Goal: Information Seeking & Learning: Learn about a topic

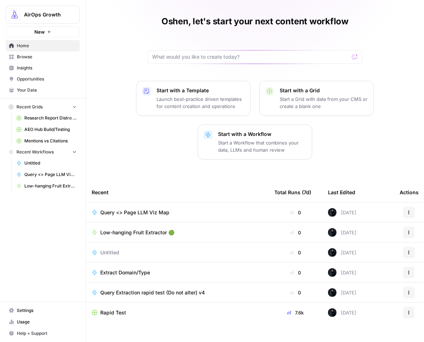
scroll to position [19, 0]
click at [29, 59] on span "Browse" at bounding box center [47, 57] width 60 height 6
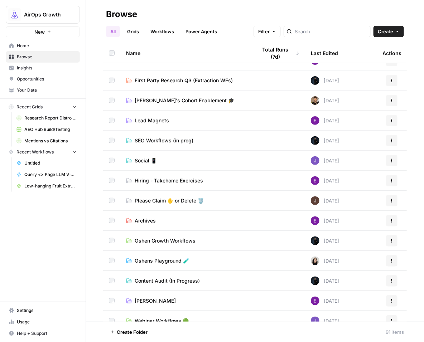
scroll to position [214, 0]
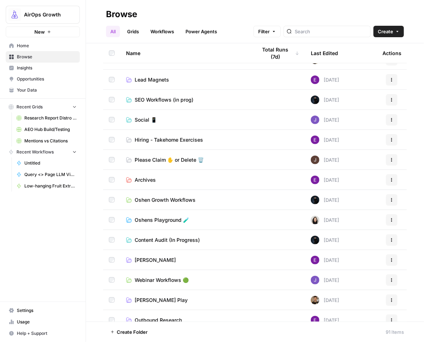
click at [155, 221] on span "Oshens Playground 🧪" at bounding box center [162, 219] width 54 height 7
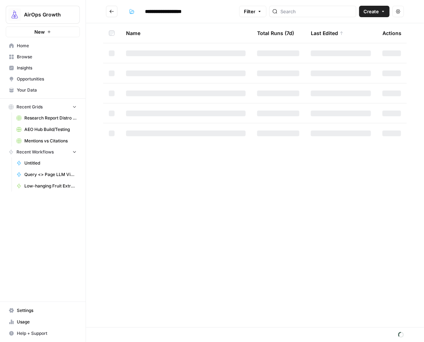
click at [366, 10] on span "Create" at bounding box center [370, 11] width 15 height 7
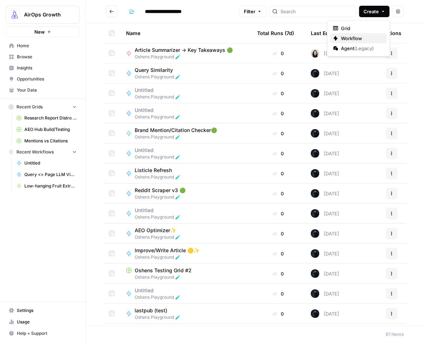
click at [359, 38] on span "Workflow" at bounding box center [361, 38] width 40 height 7
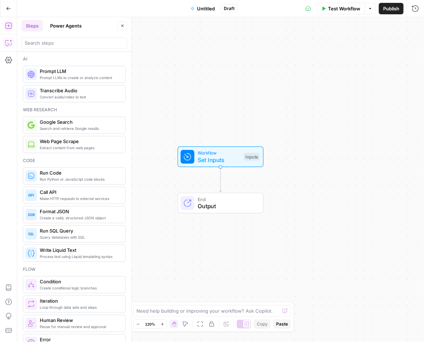
click at [5, 42] on icon "button" at bounding box center [8, 42] width 7 height 7
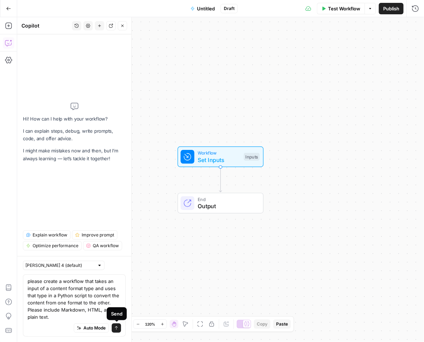
type textarea "please create a workflow that takes an input of a content format type and uses …"
click at [117, 328] on icon "submit" at bounding box center [116, 328] width 4 height 4
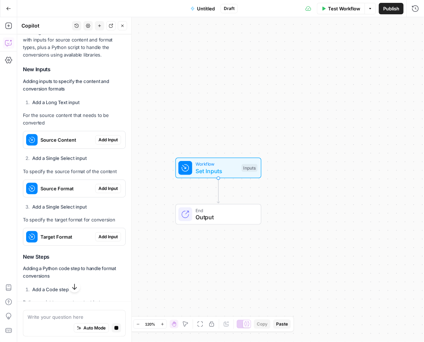
scroll to position [172, 0]
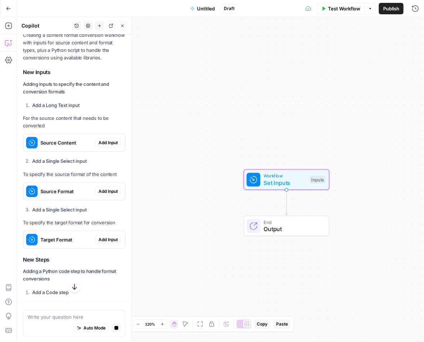
click at [98, 146] on span "Add Input" at bounding box center [107, 143] width 19 height 6
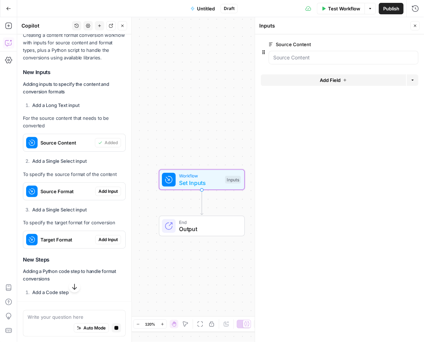
click at [98, 195] on span "Add Input" at bounding box center [107, 191] width 19 height 6
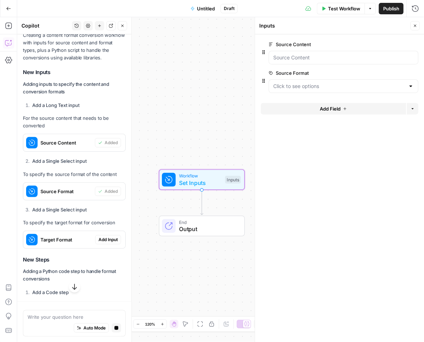
click at [99, 243] on span "Add Input" at bounding box center [107, 239] width 19 height 6
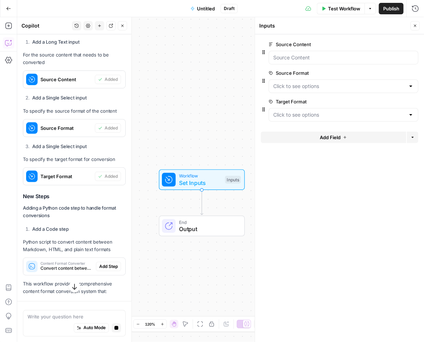
scroll to position [247, 0]
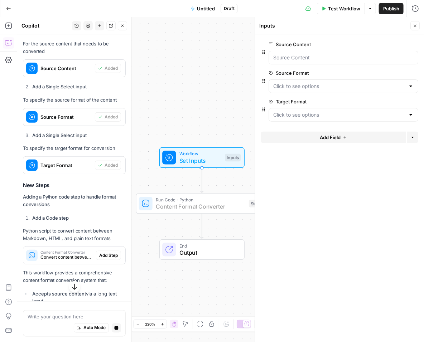
click at [102, 259] on span "Add Step" at bounding box center [108, 255] width 19 height 6
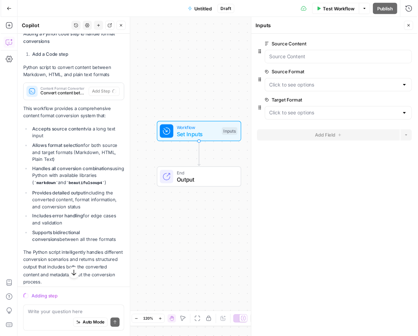
scroll to position [435, 0]
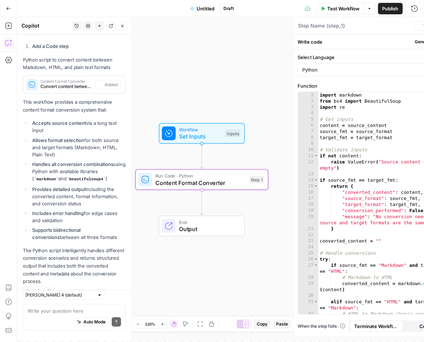
type textarea "Content Format Converter"
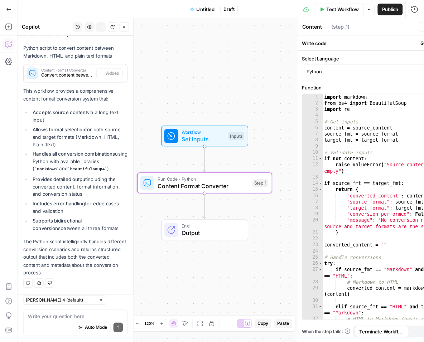
scroll to position [446, 0]
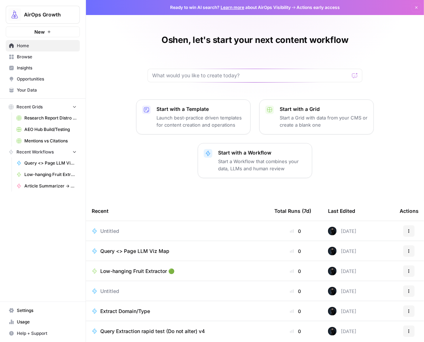
scroll to position [0, 0]
click at [41, 54] on span "Browse" at bounding box center [47, 57] width 60 height 6
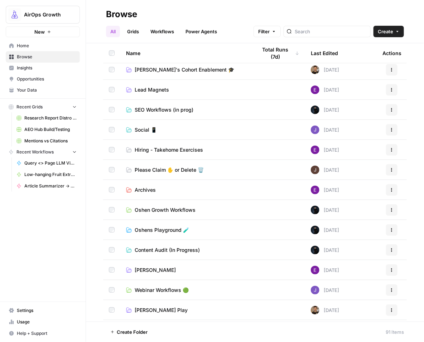
scroll to position [220, 0]
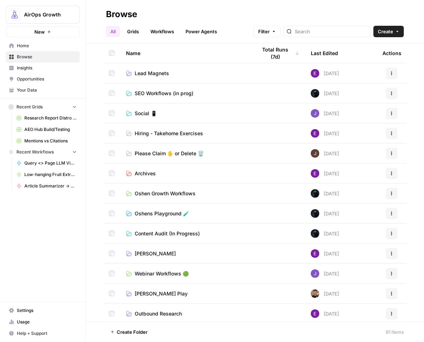
click at [149, 211] on span "Oshens Playground 🧪" at bounding box center [162, 213] width 54 height 7
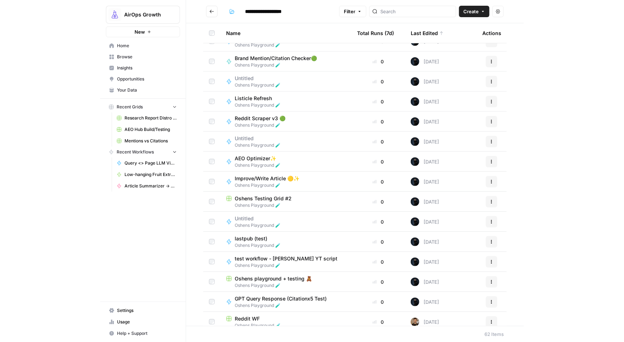
scroll to position [109, 0]
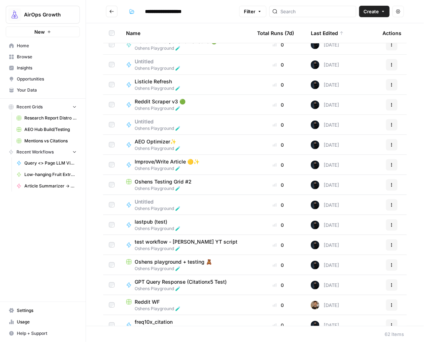
click at [157, 164] on span "Improve/Write Article 🟡✨" at bounding box center [167, 161] width 65 height 7
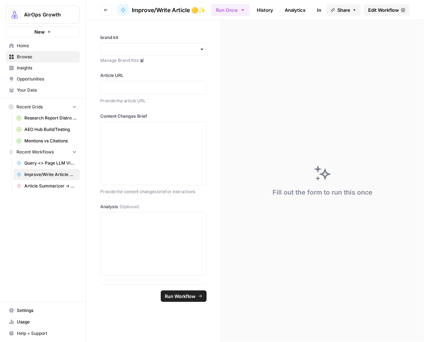
click at [385, 11] on span "Edit Workflow" at bounding box center [383, 9] width 31 height 7
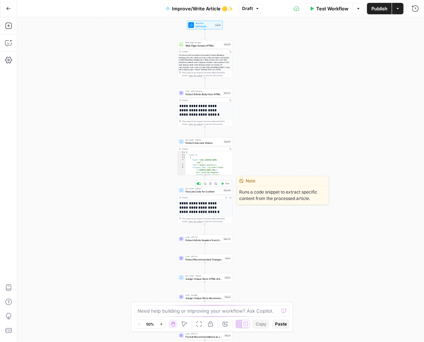
click at [189, 191] on span "Execute Code for Content" at bounding box center [203, 192] width 36 height 4
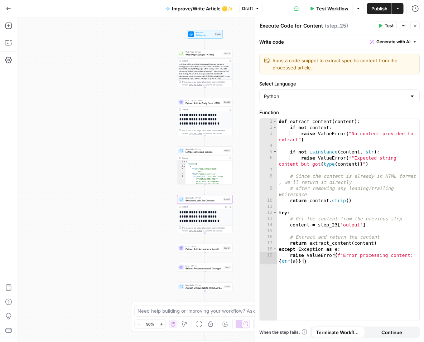
click at [8, 8] on icon "button" at bounding box center [8, 8] width 5 height 5
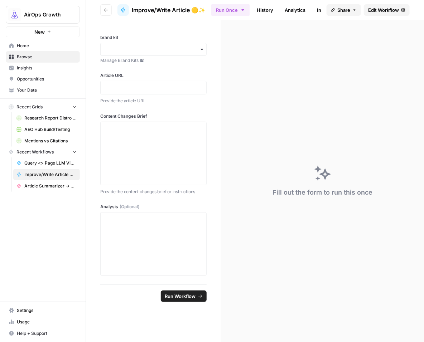
click at [39, 77] on span "Opportunities" at bounding box center [47, 79] width 60 height 6
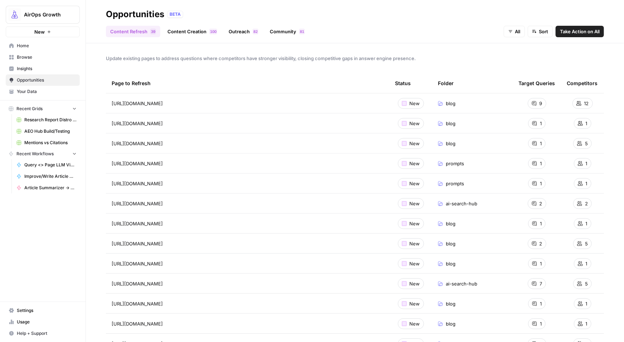
click at [423, 301] on span "1" at bounding box center [541, 303] width 2 height 7
click at [423, 304] on div "1" at bounding box center [537, 303] width 18 height 11
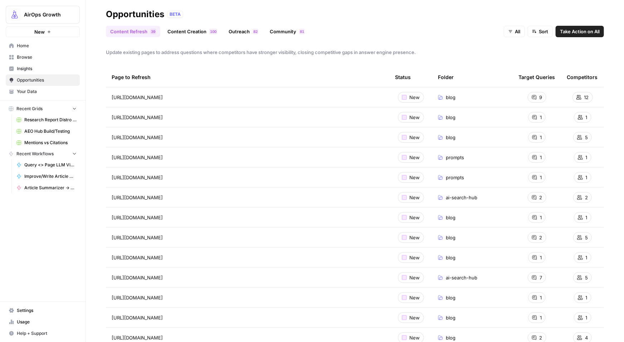
scroll to position [7, 0]
click at [423, 33] on span "All" at bounding box center [517, 31] width 5 height 7
drag, startPoint x: 476, startPoint y: 36, endPoint x: 482, endPoint y: 36, distance: 6.4
click at [423, 36] on div "Content Refresh 9 3 Content Creation 0 0 1 Outreach 2 8 Community 1 8 All Sort …" at bounding box center [355, 28] width 498 height 17
click at [423, 32] on button "Sort" at bounding box center [540, 31] width 25 height 11
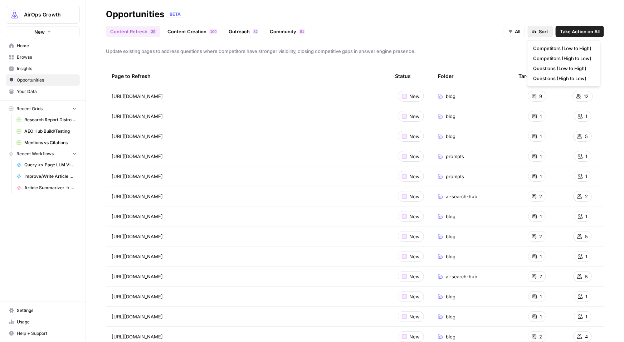
click at [423, 44] on div "Update existing pages to address questions where competitors have stronger visi…" at bounding box center [355, 192] width 538 height 299
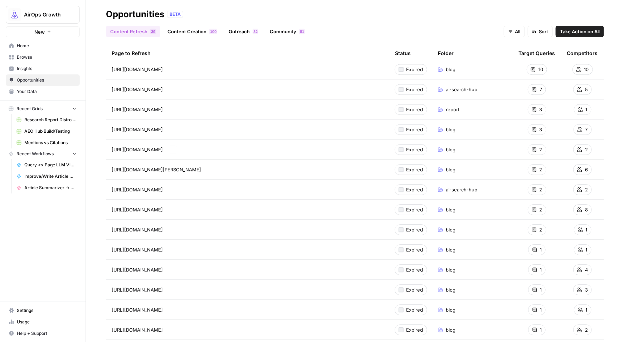
scroll to position [954, 0]
click at [423, 30] on button "Sort" at bounding box center [540, 31] width 25 height 11
click at [423, 79] on span "Questions (High to Low)" at bounding box center [562, 78] width 58 height 7
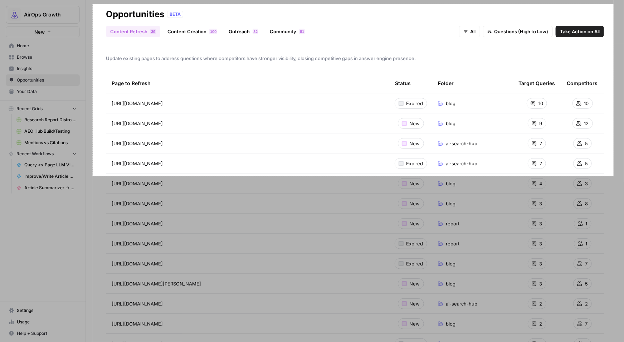
drag, startPoint x: 93, startPoint y: 4, endPoint x: 613, endPoint y: 176, distance: 548.4
click at [423, 176] on div "1456 X 480" at bounding box center [312, 171] width 624 height 342
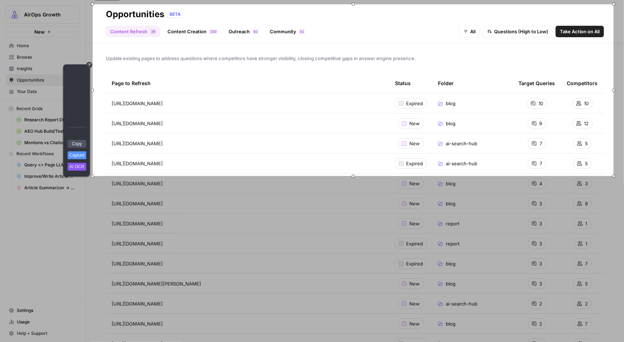
click at [74, 143] on link "Copy" at bounding box center [77, 144] width 19 height 8
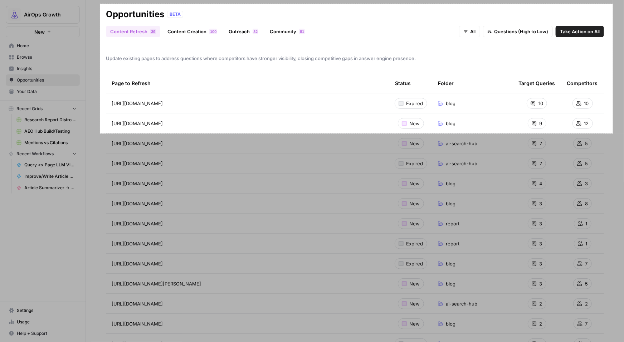
drag, startPoint x: 100, startPoint y: 4, endPoint x: 613, endPoint y: 133, distance: 528.7
click at [423, 133] on div "1433 X 362" at bounding box center [312, 171] width 624 height 342
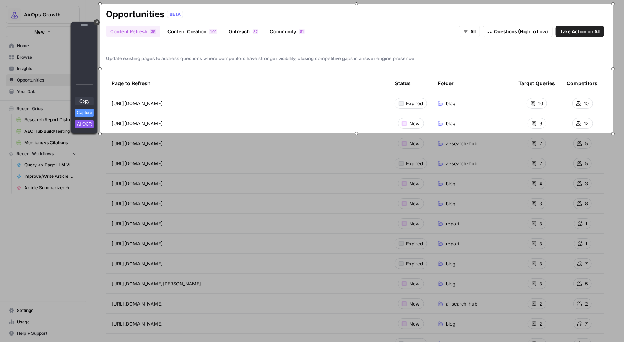
click at [77, 101] on link "Copy" at bounding box center [84, 101] width 19 height 8
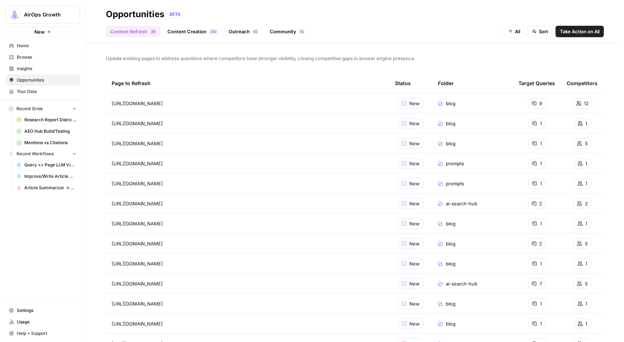
click at [23, 57] on span "Browse" at bounding box center [47, 57] width 60 height 6
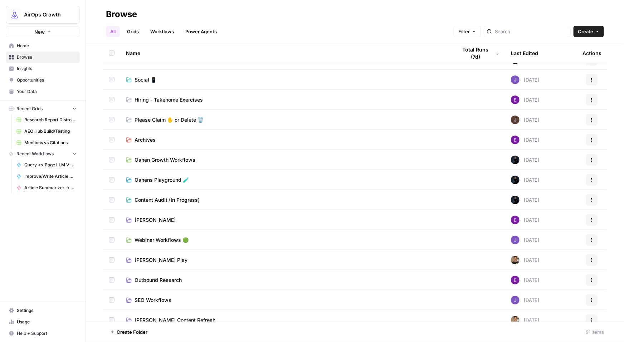
scroll to position [255, 0]
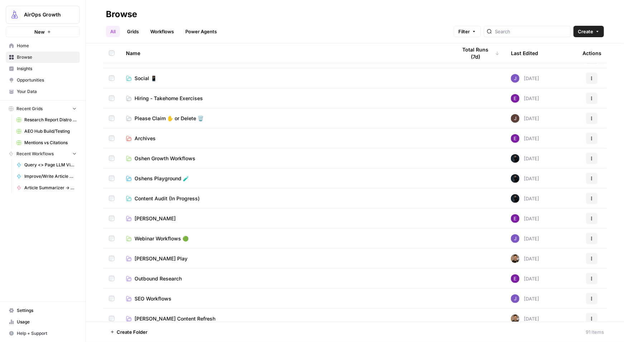
click at [176, 159] on span "Oshen Growth Workflows" at bounding box center [165, 158] width 61 height 7
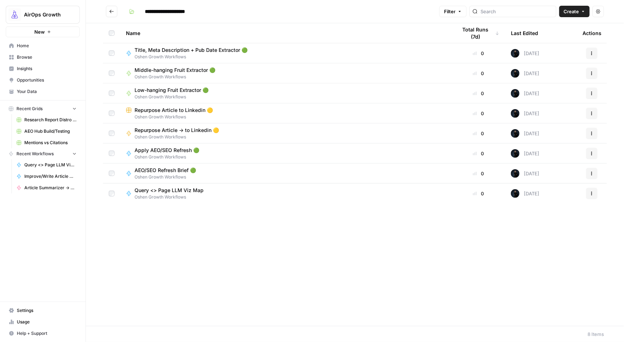
click at [168, 191] on span "Query <> Page LLM Viz Map" at bounding box center [169, 190] width 69 height 7
type input "**********"
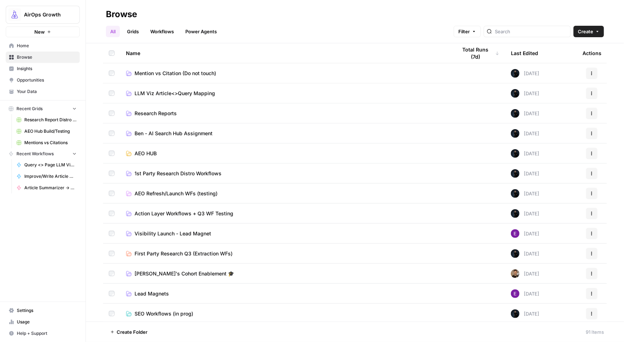
click at [136, 30] on link "Grids" at bounding box center [133, 31] width 20 height 11
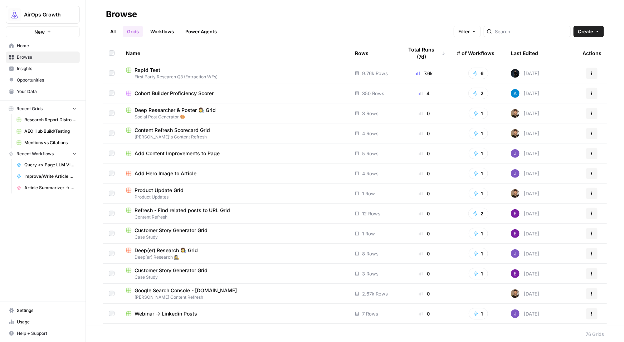
click at [511, 49] on div "Last Edited" at bounding box center [524, 53] width 27 height 20
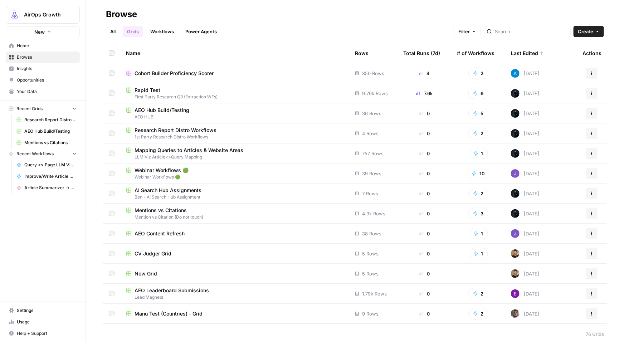
click at [203, 148] on span "Mapping Queries to Articles & Website Areas" at bounding box center [189, 150] width 109 height 7
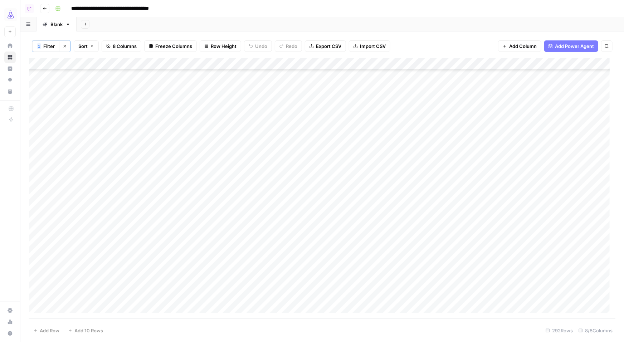
scroll to position [3308, 2]
type input "**********"
click at [583, 65] on icon "Previous Result" at bounding box center [583, 67] width 3 height 4
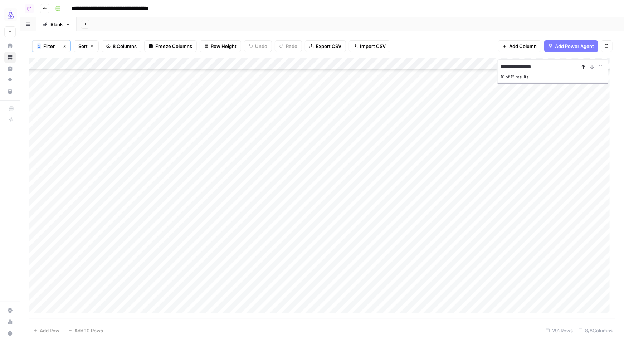
click at [583, 65] on icon "Previous Result" at bounding box center [583, 67] width 3 height 4
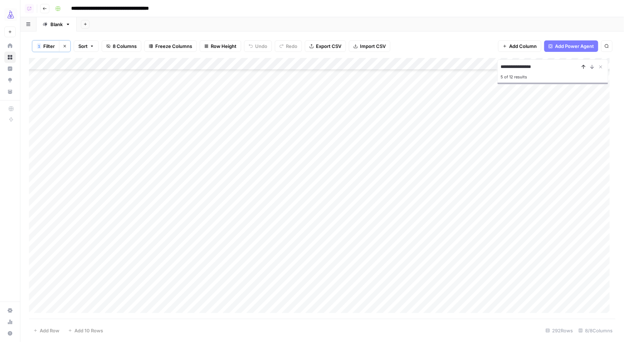
click at [583, 65] on icon "Previous Result" at bounding box center [583, 67] width 3 height 4
click at [583, 68] on icon "Previous Result" at bounding box center [583, 67] width 3 height 4
